Goal: Task Accomplishment & Management: Use online tool/utility

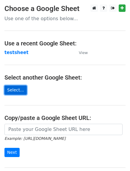
click at [14, 91] on link "Select..." at bounding box center [15, 89] width 22 height 9
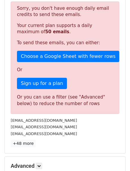
scroll to position [127, 0]
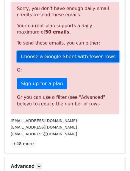
click at [81, 52] on link "Choose a Google Sheet with fewer rows" at bounding box center [68, 56] width 102 height 11
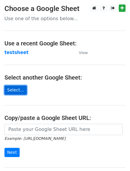
click at [14, 89] on link "Select..." at bounding box center [15, 89] width 22 height 9
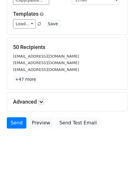
scroll to position [83, 0]
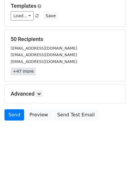
click at [24, 71] on link "+47 more" at bounding box center [23, 71] width 25 height 7
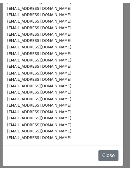
scroll to position [0, 0]
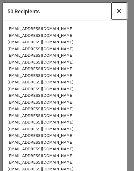
click at [116, 13] on span "×" at bounding box center [119, 11] width 6 height 8
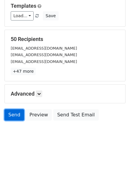
click at [10, 118] on link "Send" at bounding box center [14, 114] width 20 height 11
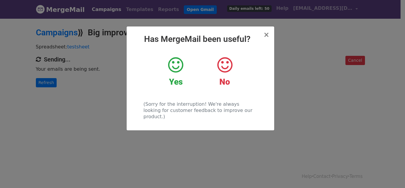
click at [174, 74] on div "Yes" at bounding box center [176, 71] width 40 height 31
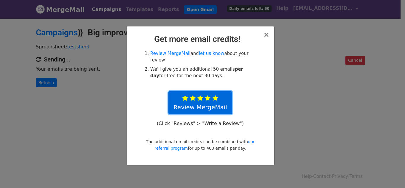
click at [199, 99] on link "Review MergeMail" at bounding box center [201, 102] width 64 height 23
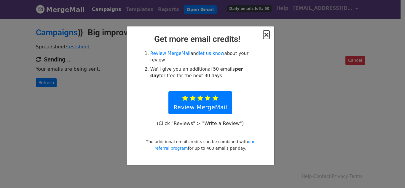
click at [268, 35] on span "×" at bounding box center [266, 35] width 6 height 8
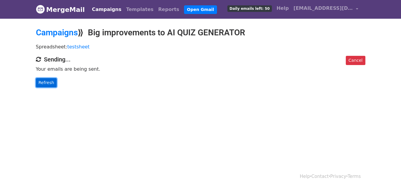
click at [49, 86] on link "Refresh" at bounding box center [46, 82] width 21 height 9
